Goal: Transaction & Acquisition: Book appointment/travel/reservation

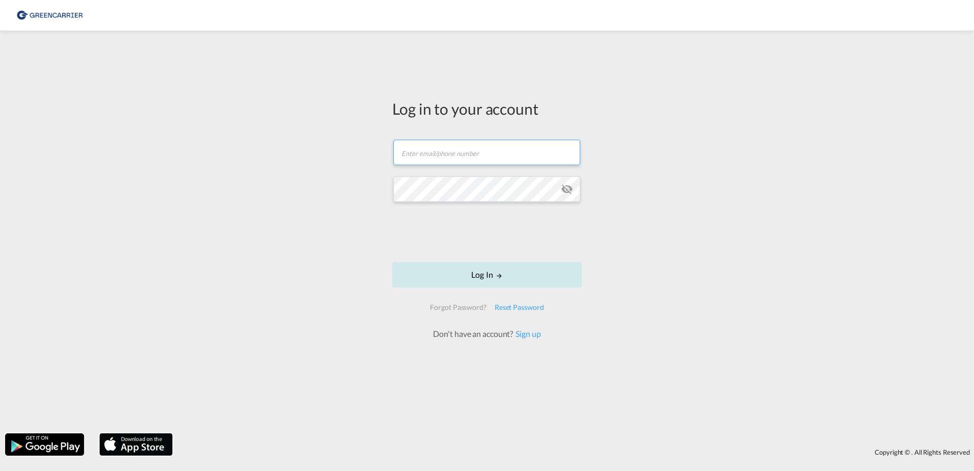
type input "OceanNovonesis.cph@scangl.com"
click at [494, 272] on button "Log In" at bounding box center [486, 274] width 189 height 25
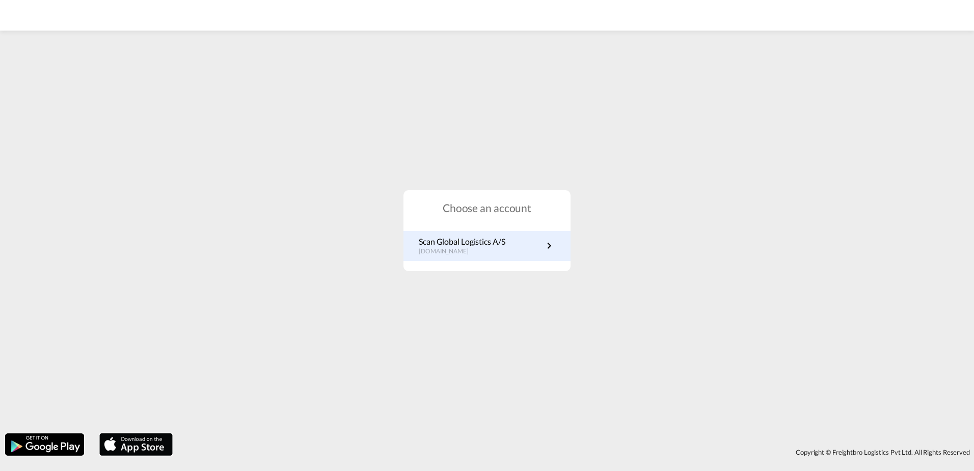
click at [499, 237] on p "Scan Global Logistics A/S" at bounding box center [462, 241] width 87 height 11
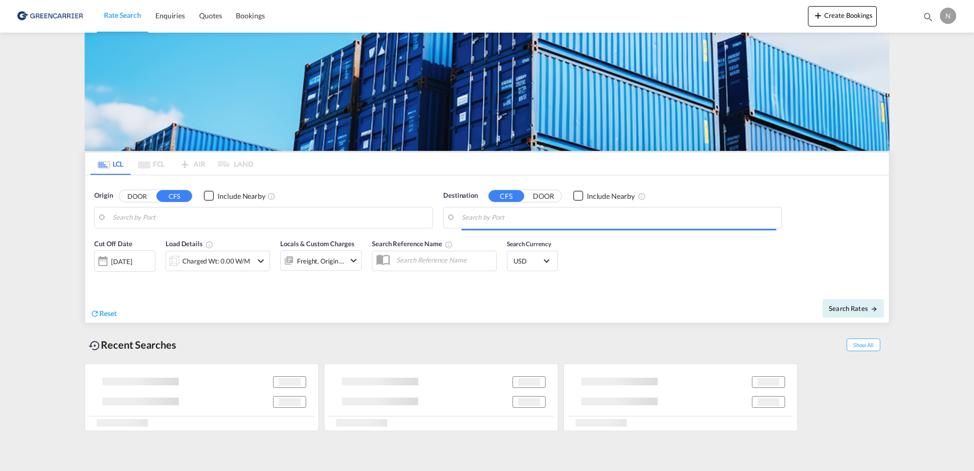
type input "DK-2880, Bagsværd, [GEOGRAPHIC_DATA], [GEOGRAPHIC_DATA]"
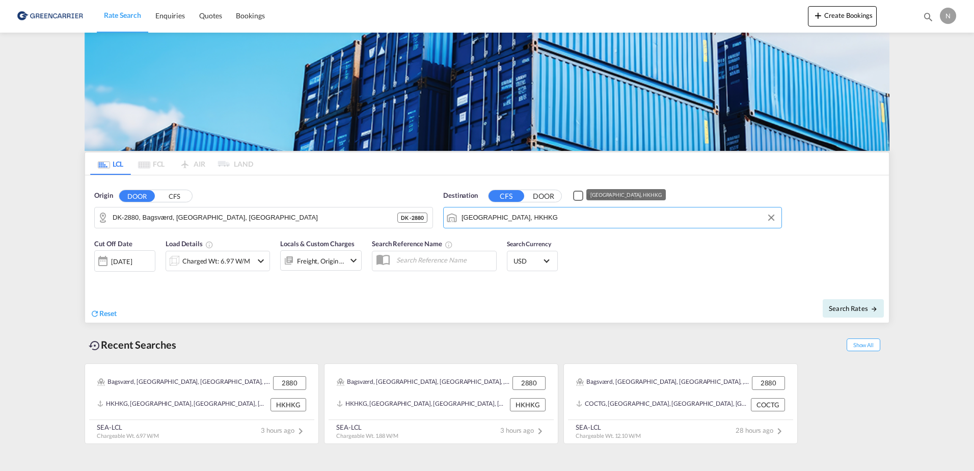
click at [559, 215] on input "[GEOGRAPHIC_DATA], HKHKG" at bounding box center [618, 217] width 315 height 15
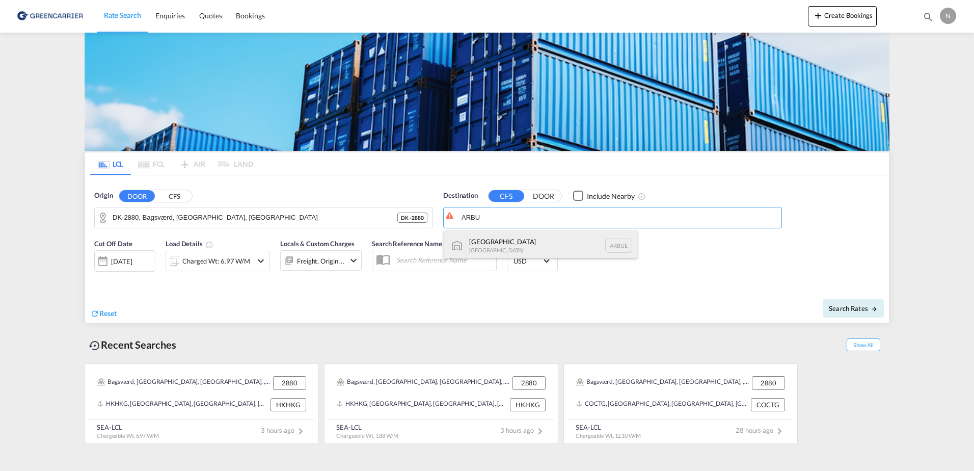
click at [559, 251] on div "[GEOGRAPHIC_DATA] [GEOGRAPHIC_DATA] [GEOGRAPHIC_DATA]" at bounding box center [541, 245] width 194 height 31
type input "[GEOGRAPHIC_DATA], [GEOGRAPHIC_DATA]"
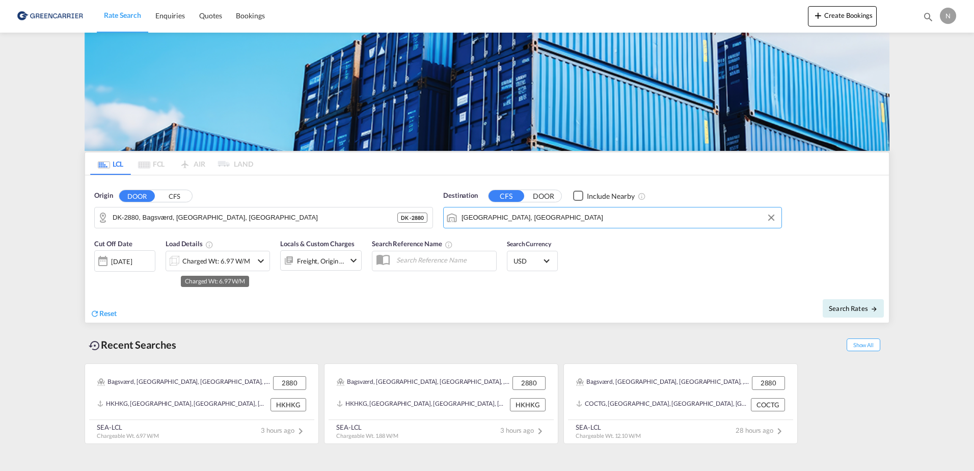
click at [204, 266] on div "Charged Wt: 6.97 W/M" at bounding box center [216, 261] width 68 height 14
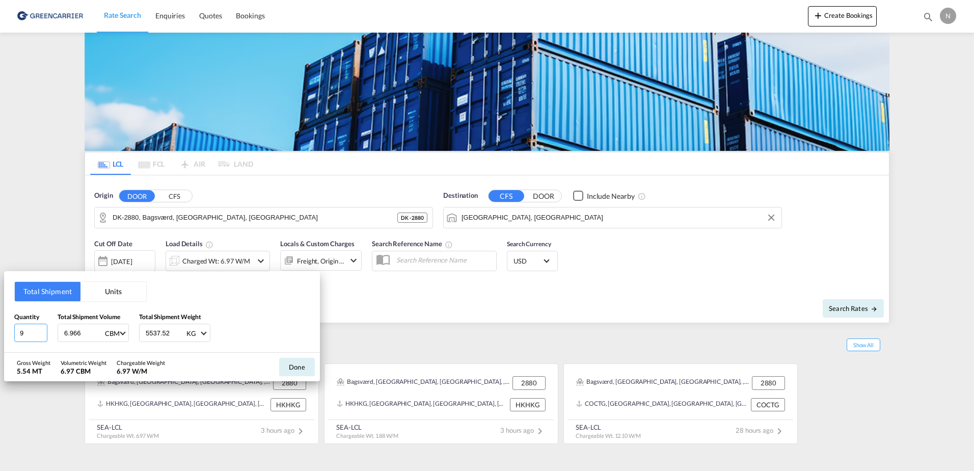
click at [30, 335] on input "9" at bounding box center [30, 332] width 33 height 18
drag, startPoint x: 30, startPoint y: 335, endPoint x: 22, endPoint y: 334, distance: 7.7
click at [22, 334] on input "9" at bounding box center [30, 332] width 33 height 18
type input "11"
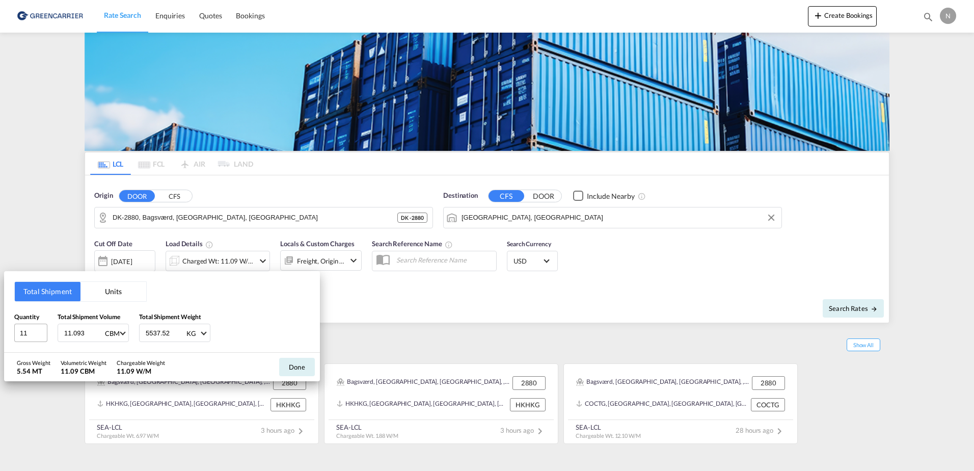
type input "11.093"
type input "7480.040"
click at [310, 320] on div "Total Shipment Units Quantity 11 Total Shipment Volume 11.093 CBM CBM CFT Total…" at bounding box center [162, 311] width 316 height 81
click at [298, 366] on button "Done" at bounding box center [297, 366] width 36 height 18
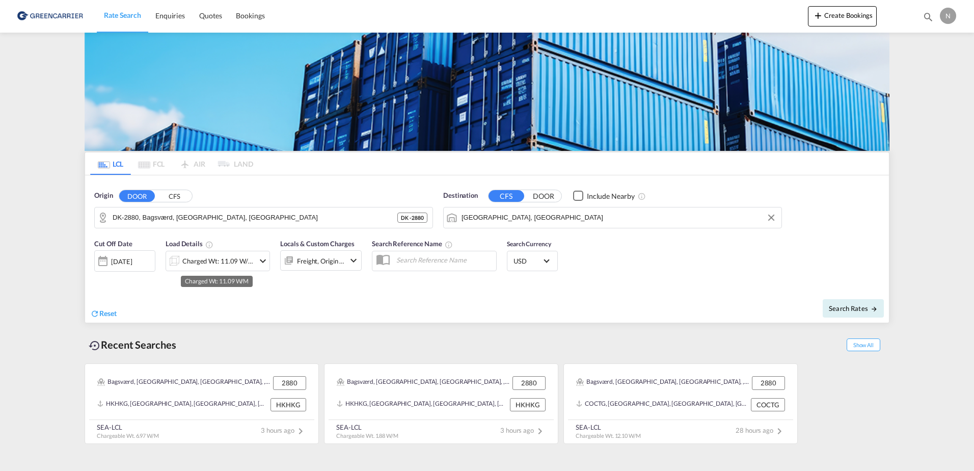
click at [220, 266] on div "Charged Wt: 11.09 W/M" at bounding box center [218, 261] width 72 height 14
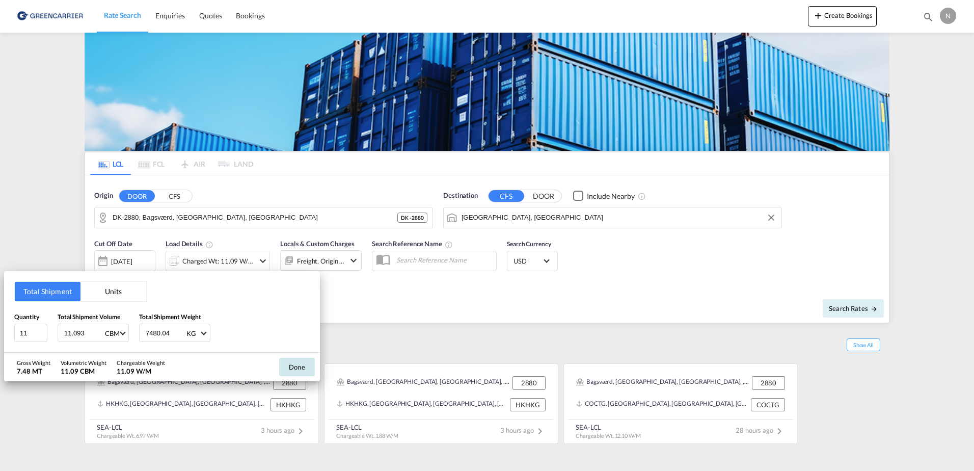
click at [287, 362] on button "Done" at bounding box center [297, 366] width 36 height 18
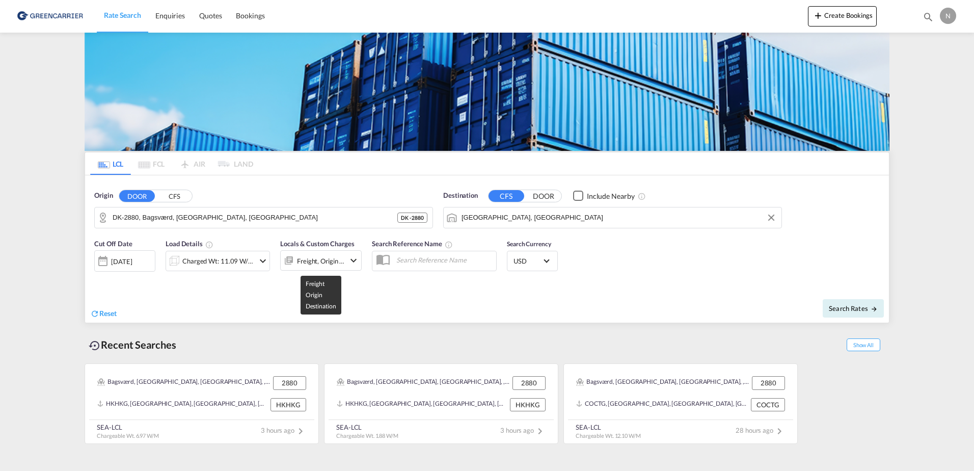
click at [310, 262] on div "Freight, Origin +1" at bounding box center [321, 261] width 48 height 14
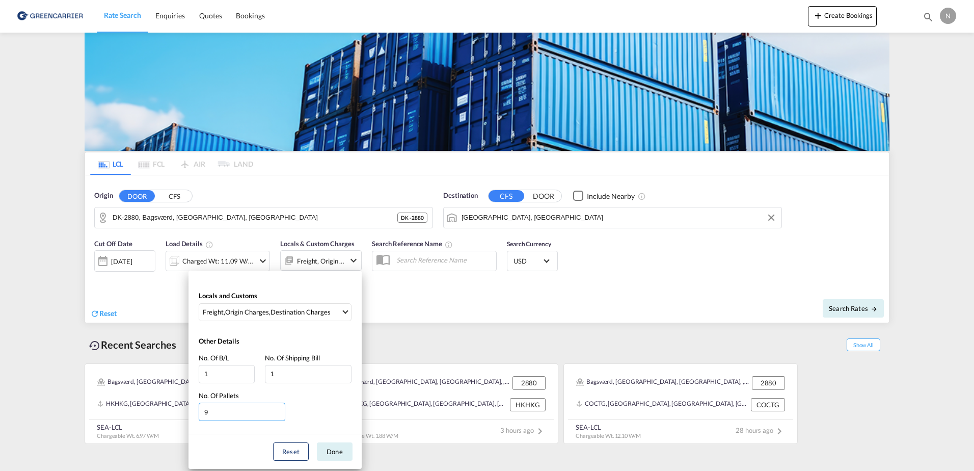
click at [240, 413] on input "9" at bounding box center [242, 411] width 87 height 18
drag, startPoint x: 240, startPoint y: 413, endPoint x: 167, endPoint y: 421, distance: 73.7
click at [167, 421] on div "Locals and Customs Freight , Origin Charges , Destination Charges Clear All Sel…" at bounding box center [487, 235] width 974 height 471
type input "11"
click at [344, 450] on button "Done" at bounding box center [335, 451] width 36 height 18
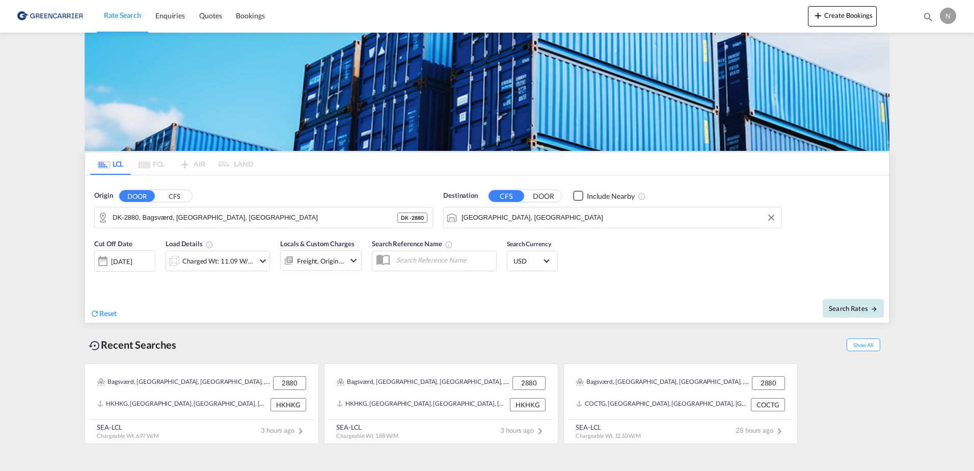
click at [847, 314] on button "Search Rates" at bounding box center [852, 308] width 61 height 18
type input "2880 to ARBUE / [DATE]"
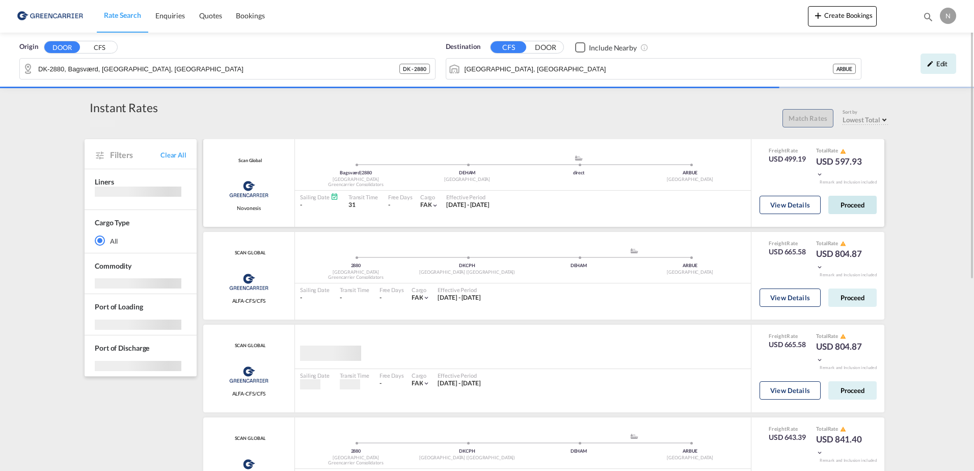
click at [853, 207] on button "Proceed" at bounding box center [852, 205] width 48 height 18
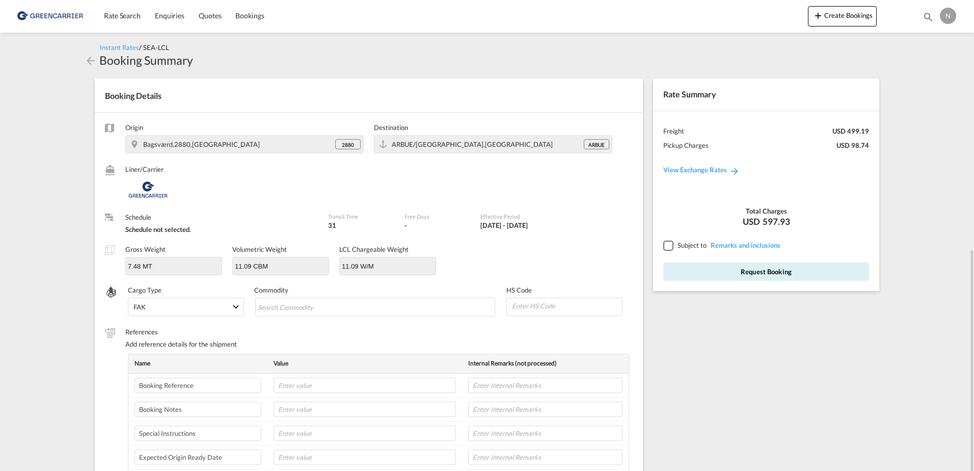
scroll to position [153, 0]
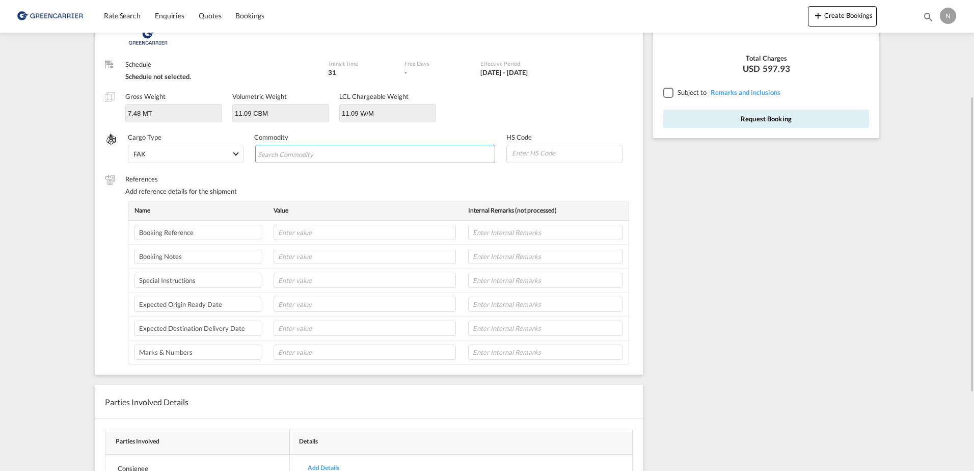
click at [300, 158] on input "Search Commodity" at bounding box center [304, 154] width 93 height 16
type input "ENZYMES"
type input "350790"
click at [373, 226] on input "text" at bounding box center [364, 232] width 182 height 15
paste input "CPH32106836"
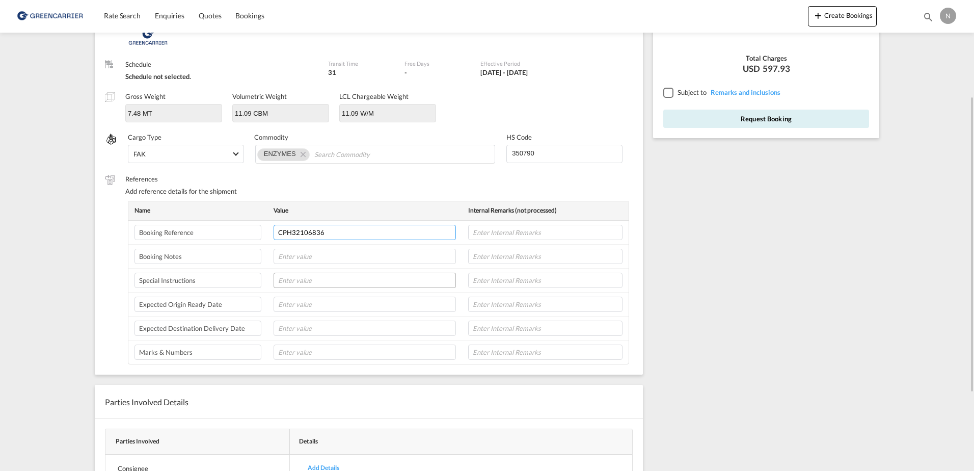
type input "CPH32106836"
click at [296, 282] on input "text" at bounding box center [364, 279] width 182 height 15
type input "[DATE]"
click at [487, 280] on input "text" at bounding box center [545, 279] width 154 height 15
click at [501, 236] on input "text" at bounding box center [545, 232] width 154 height 15
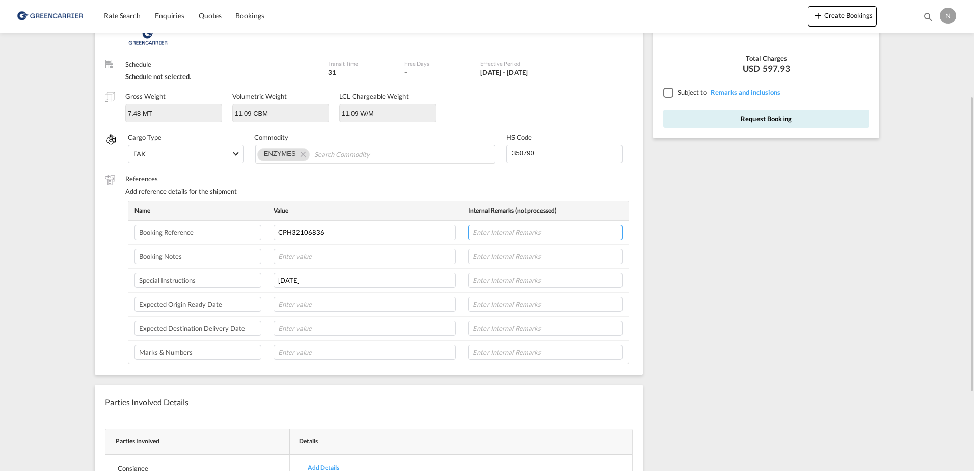
click at [483, 233] on input "text" at bounding box center [545, 232] width 154 height 15
type input "NOVONESIS"
type input "8L"
click at [505, 305] on input "text" at bounding box center [545, 303] width 154 height 15
type input "8L"
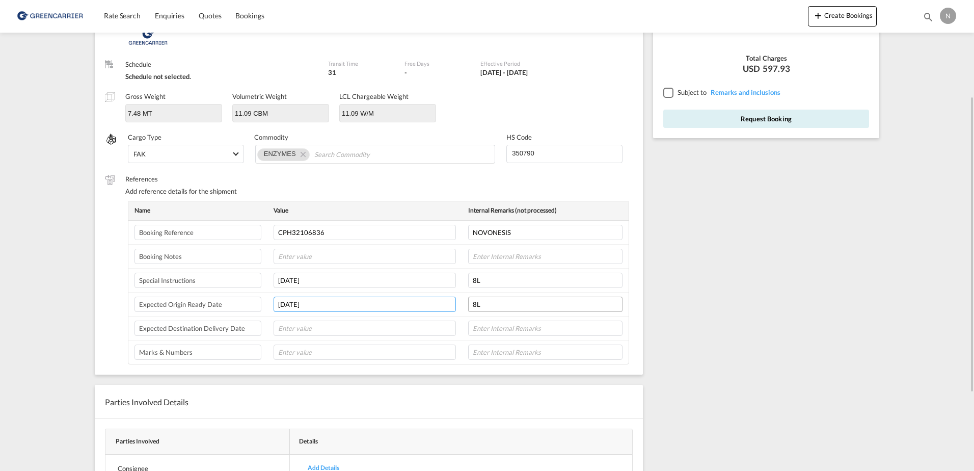
type input "[DATE]"
click at [665, 95] on div at bounding box center [667, 92] width 9 height 9
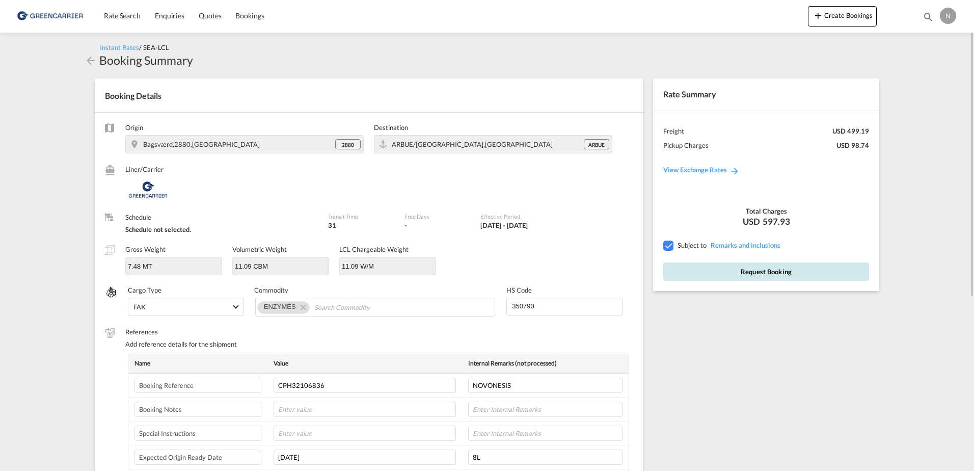
click at [731, 268] on button "Request Booking" at bounding box center [766, 271] width 206 height 18
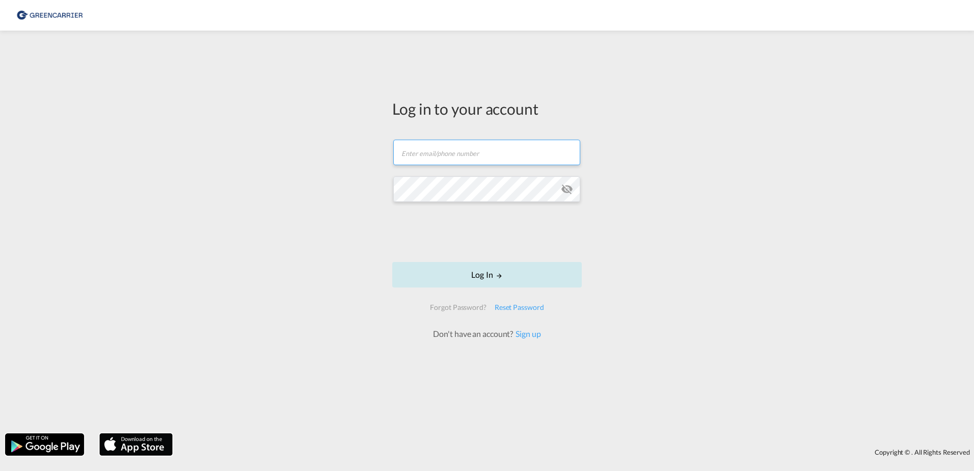
type input "[EMAIL_ADDRESS][DOMAIN_NAME]"
click at [469, 275] on button "Log In" at bounding box center [486, 274] width 189 height 25
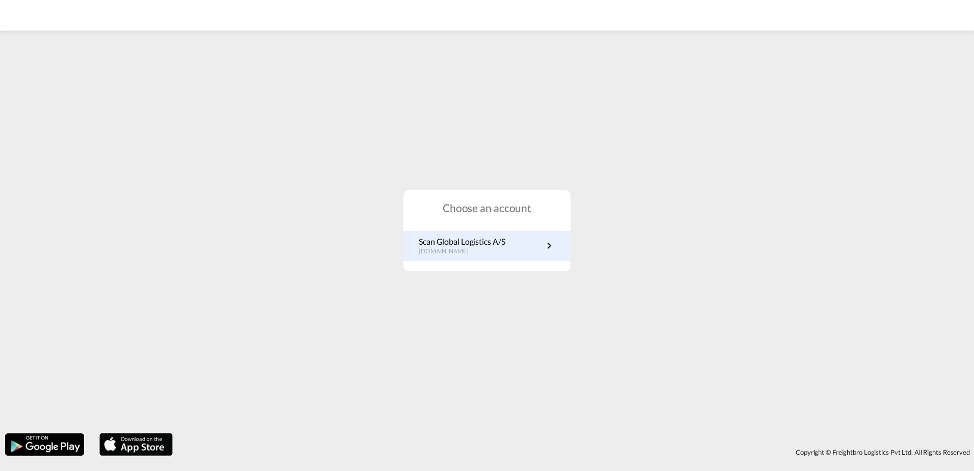
click at [491, 247] on p "dk.portal.greencarrier.com" at bounding box center [462, 251] width 87 height 9
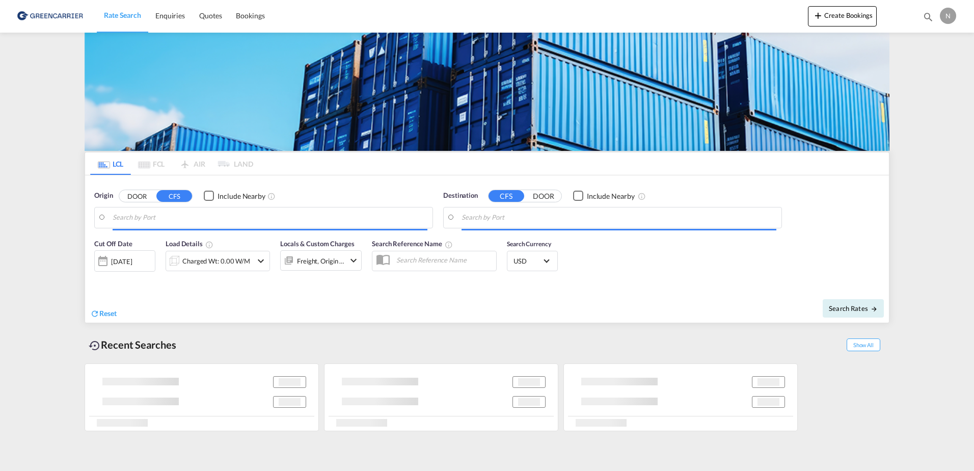
type input "DK-2880, Bagsværd, [GEOGRAPHIC_DATA], [GEOGRAPHIC_DATA]"
type input "[GEOGRAPHIC_DATA], [GEOGRAPHIC_DATA]"
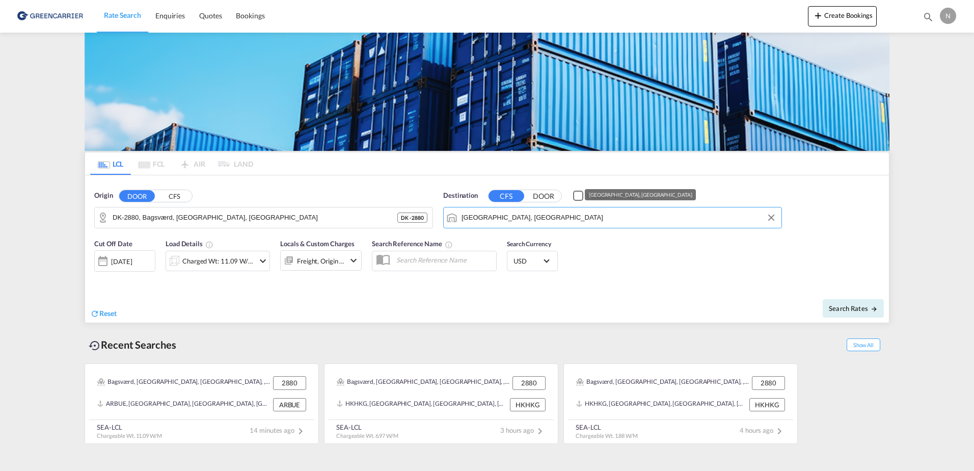
click at [660, 224] on input "[GEOGRAPHIC_DATA], [GEOGRAPHIC_DATA]" at bounding box center [618, 217] width 315 height 15
click at [768, 220] on button "Clear Input" at bounding box center [770, 217] width 15 height 15
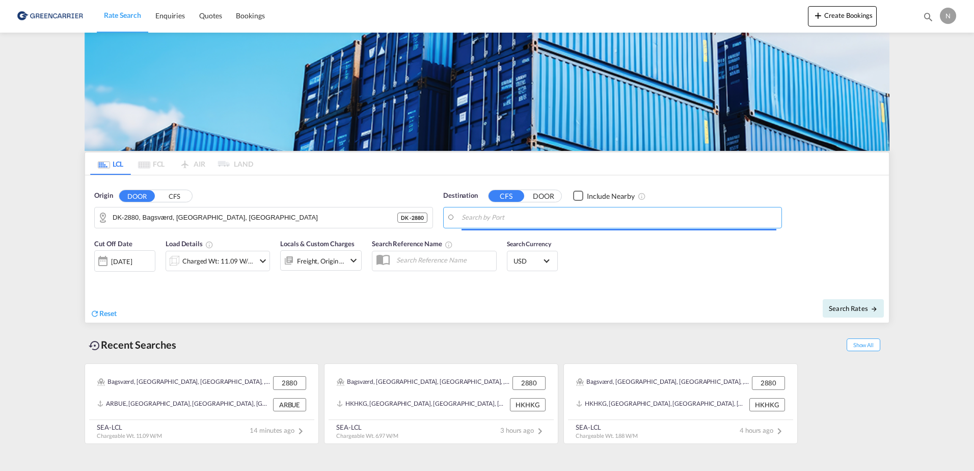
click at [613, 219] on input "Search by Port" at bounding box center [618, 217] width 315 height 15
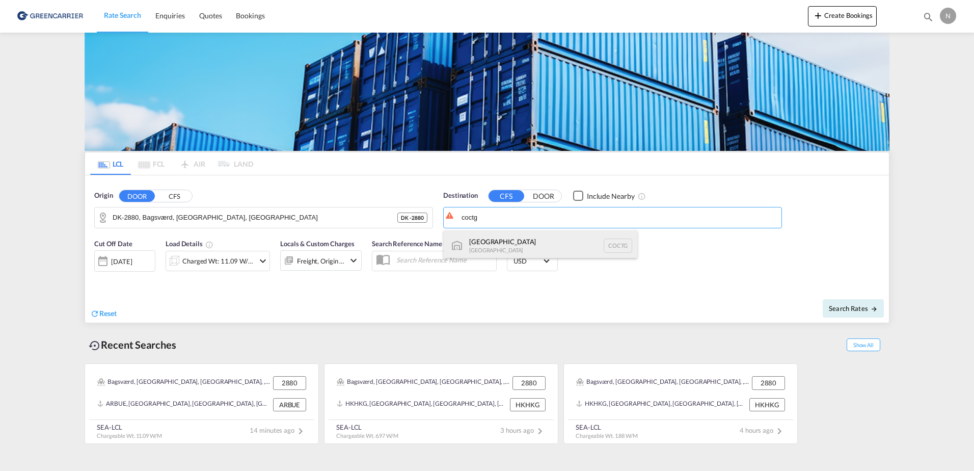
click at [545, 252] on div "Cartagena Colombia COCTG" at bounding box center [541, 245] width 194 height 31
type input "Cartagena, COCTG"
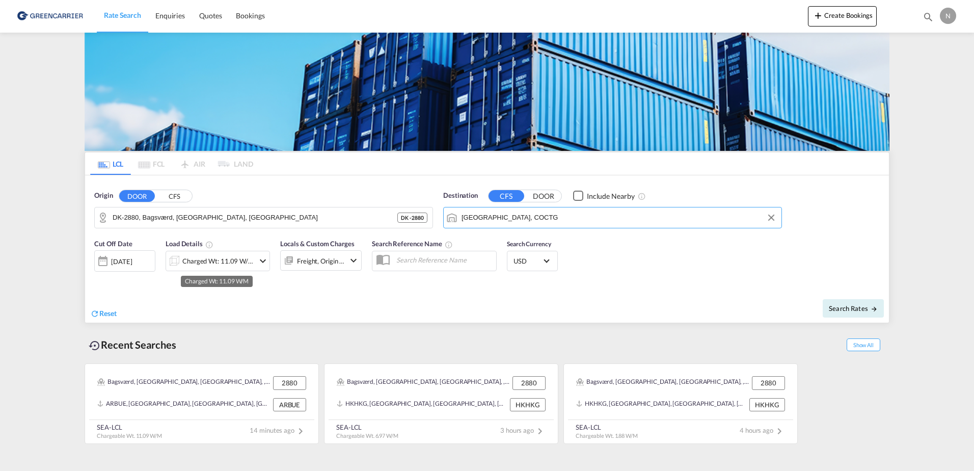
click at [219, 259] on div "Charged Wt: 11.09 W/M" at bounding box center [218, 261] width 72 height 14
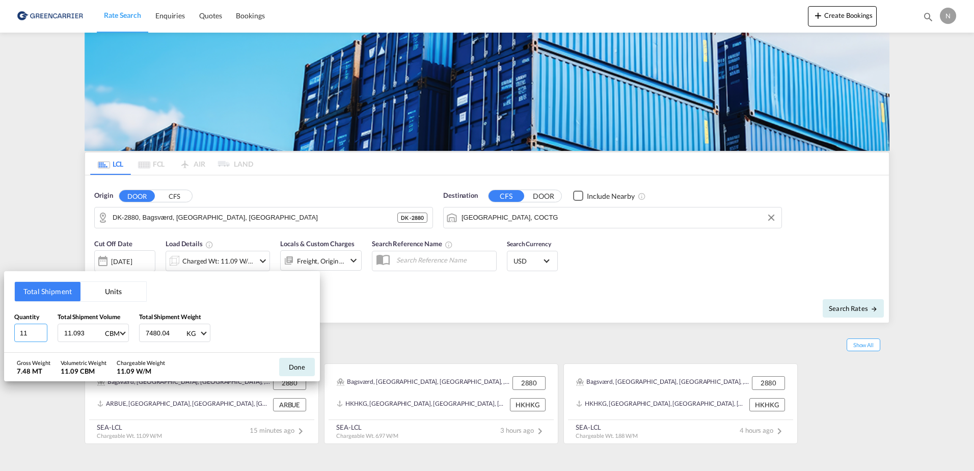
drag, startPoint x: 37, startPoint y: 333, endPoint x: -2, endPoint y: 330, distance: 39.3
click at [0, 330] on html "Rate Search Enquiries Quotes Bookings Rate Search Enquiries" at bounding box center [487, 235] width 974 height 471
type input "2"
drag, startPoint x: 83, startPoint y: 336, endPoint x: 22, endPoint y: 336, distance: 60.6
click at [22, 336] on div "Quantity 2 Total Shipment Volume 11.093 CBM CBM CFT Total Shipment Weight 7480.…" at bounding box center [161, 327] width 295 height 31
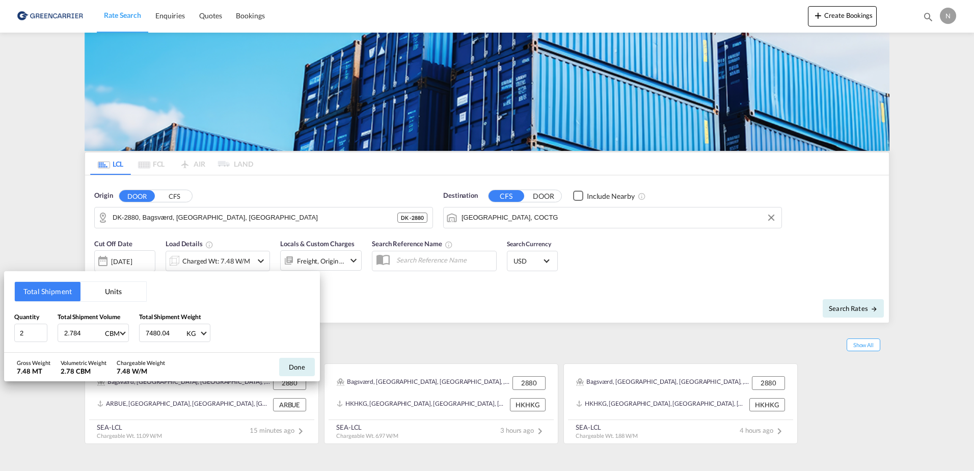
type input "2.784"
click at [172, 334] on input "7480.04" at bounding box center [165, 332] width 41 height 17
drag, startPoint x: 172, startPoint y: 334, endPoint x: 141, endPoint y: 337, distance: 31.2
click at [141, 337] on div "7480.04 KG KG LB" at bounding box center [174, 332] width 71 height 18
type input "2112.0"
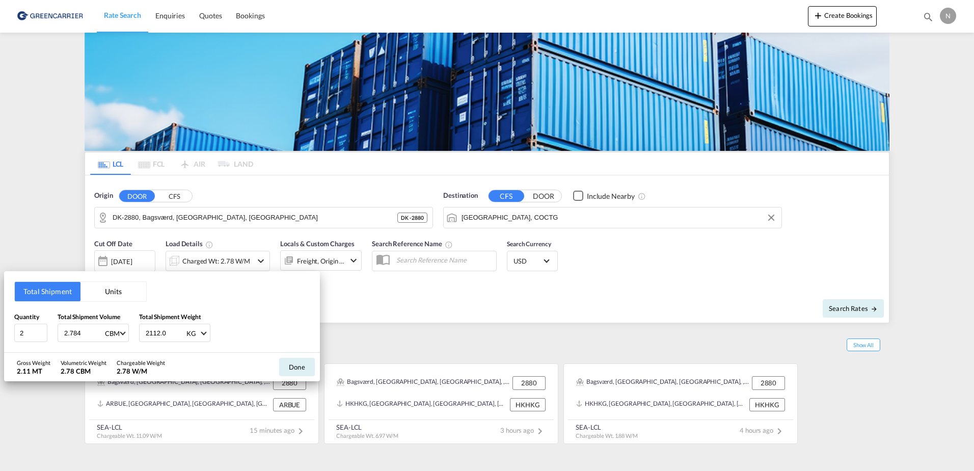
click at [237, 329] on div "Quantity 2 Total Shipment Volume 2.784 CBM CBM CFT Total Shipment Weight 2112.0…" at bounding box center [161, 327] width 295 height 31
click at [291, 367] on button "Done" at bounding box center [297, 366] width 36 height 18
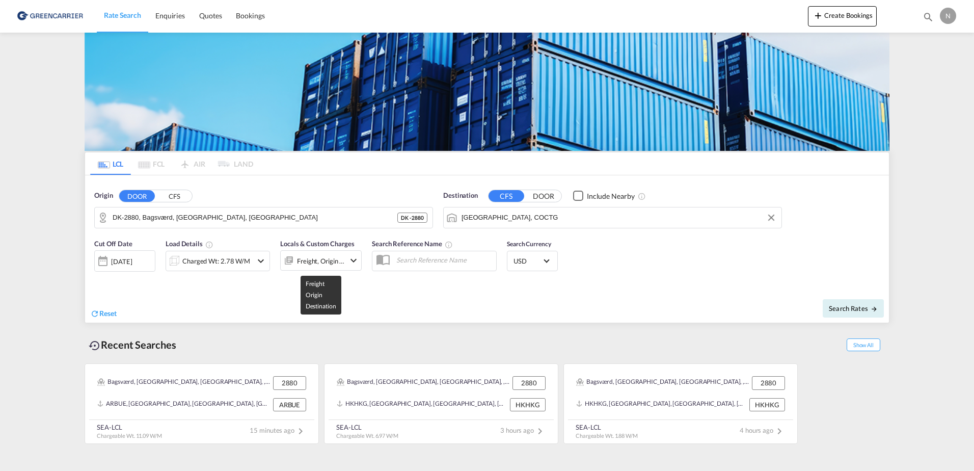
click at [322, 255] on div "Freight, Origin +1" at bounding box center [321, 261] width 48 height 14
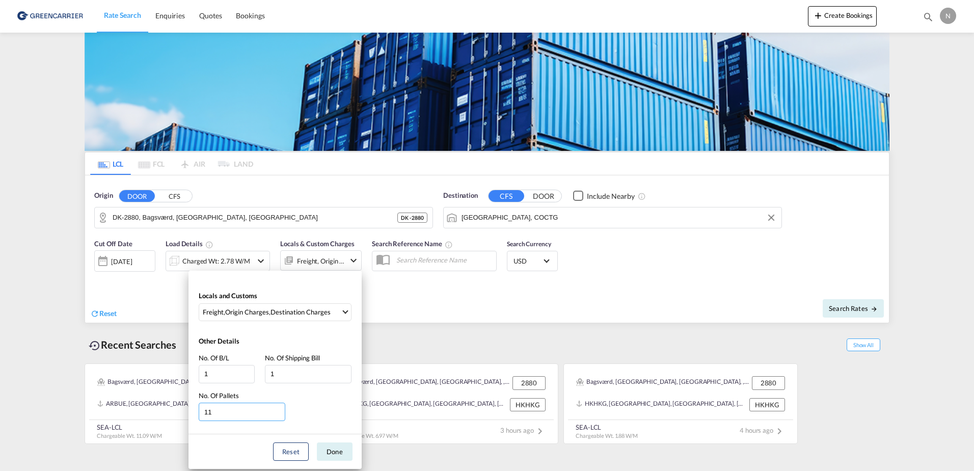
drag, startPoint x: 244, startPoint y: 412, endPoint x: 190, endPoint y: 410, distance: 54.0
click at [190, 410] on div "Other Details No. Of B/L 1 No. Of Shipping Bill 1 No. Of Pallets 11" at bounding box center [274, 380] width 173 height 108
type input "2"
click at [339, 442] on button "Done" at bounding box center [335, 451] width 36 height 18
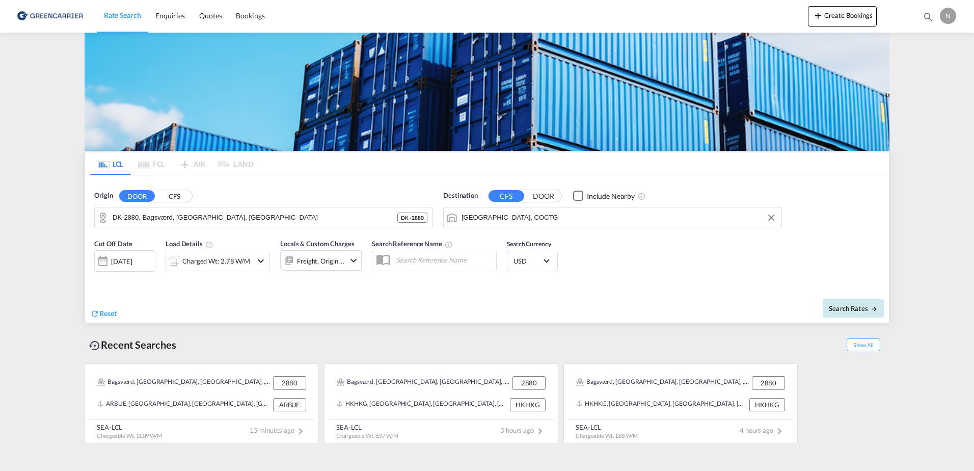
click at [858, 313] on button "Search Rates" at bounding box center [852, 308] width 61 height 18
type input "2880 to COCTG / 19 Sep 2025"
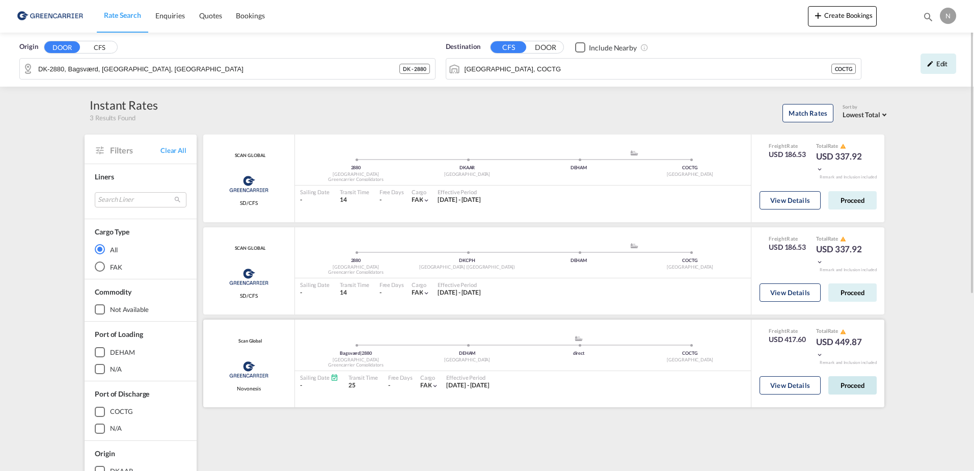
click at [852, 387] on button "Proceed" at bounding box center [852, 385] width 48 height 18
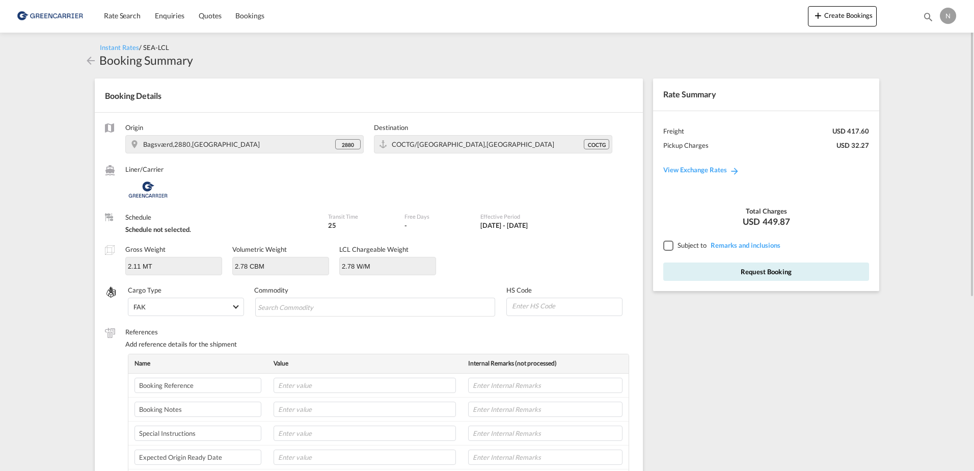
click at [520, 299] on input at bounding box center [566, 305] width 111 height 15
type input "350790"
click at [431, 310] on md-chips-wrap "Chips container with autocompletion. Enter the text area, type text to search, …" at bounding box center [375, 306] width 240 height 18
type input "ENZYMES"
click at [369, 384] on input "text" at bounding box center [364, 384] width 182 height 15
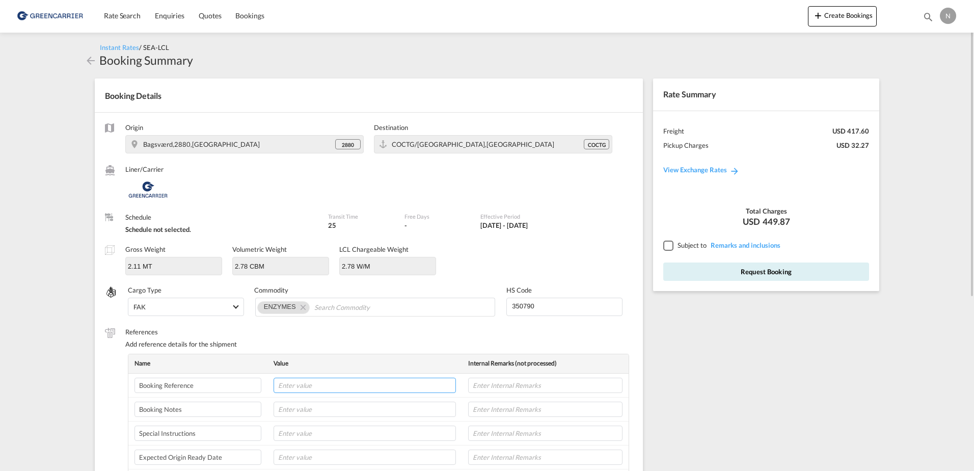
paste input "CPH32106837"
type input "CPH32106837"
click at [510, 387] on input "text" at bounding box center [545, 384] width 154 height 15
type input "NOVONESIS"
type input "02-10-25"
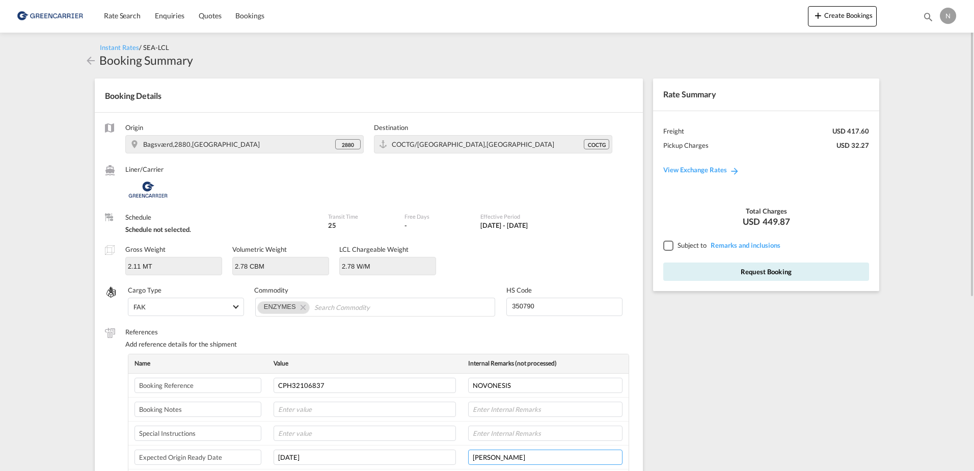
scroll to position [102, 0]
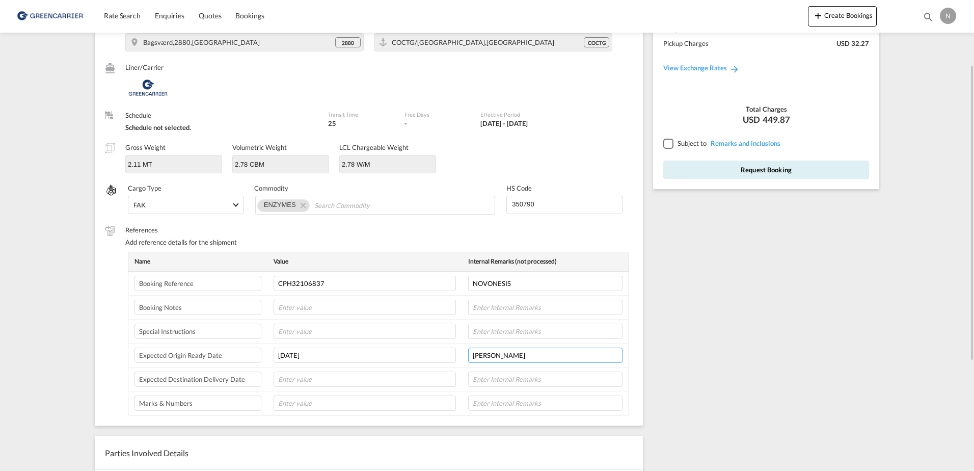
type input "FRODE LAURSEN"
click at [672, 146] on div at bounding box center [667, 143] width 9 height 9
click at [711, 176] on button "Request Booking" at bounding box center [766, 169] width 206 height 18
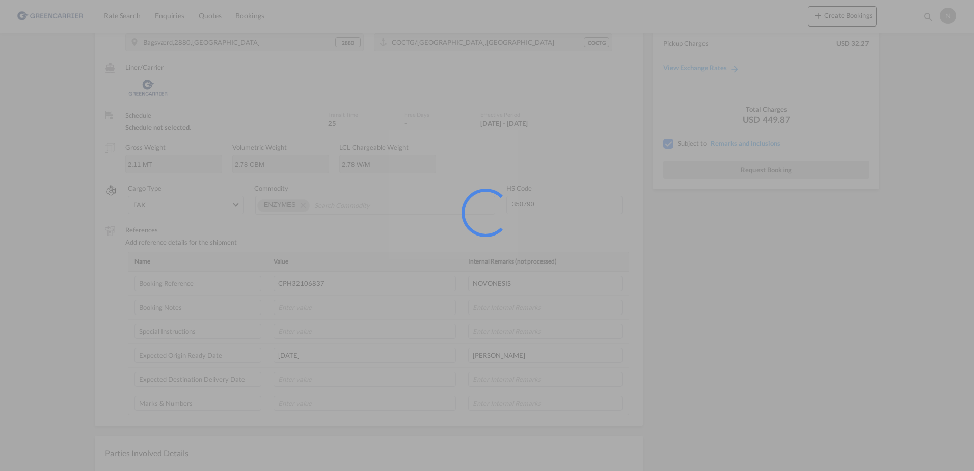
scroll to position [0, 0]
